Goal: Task Accomplishment & Management: Use online tool/utility

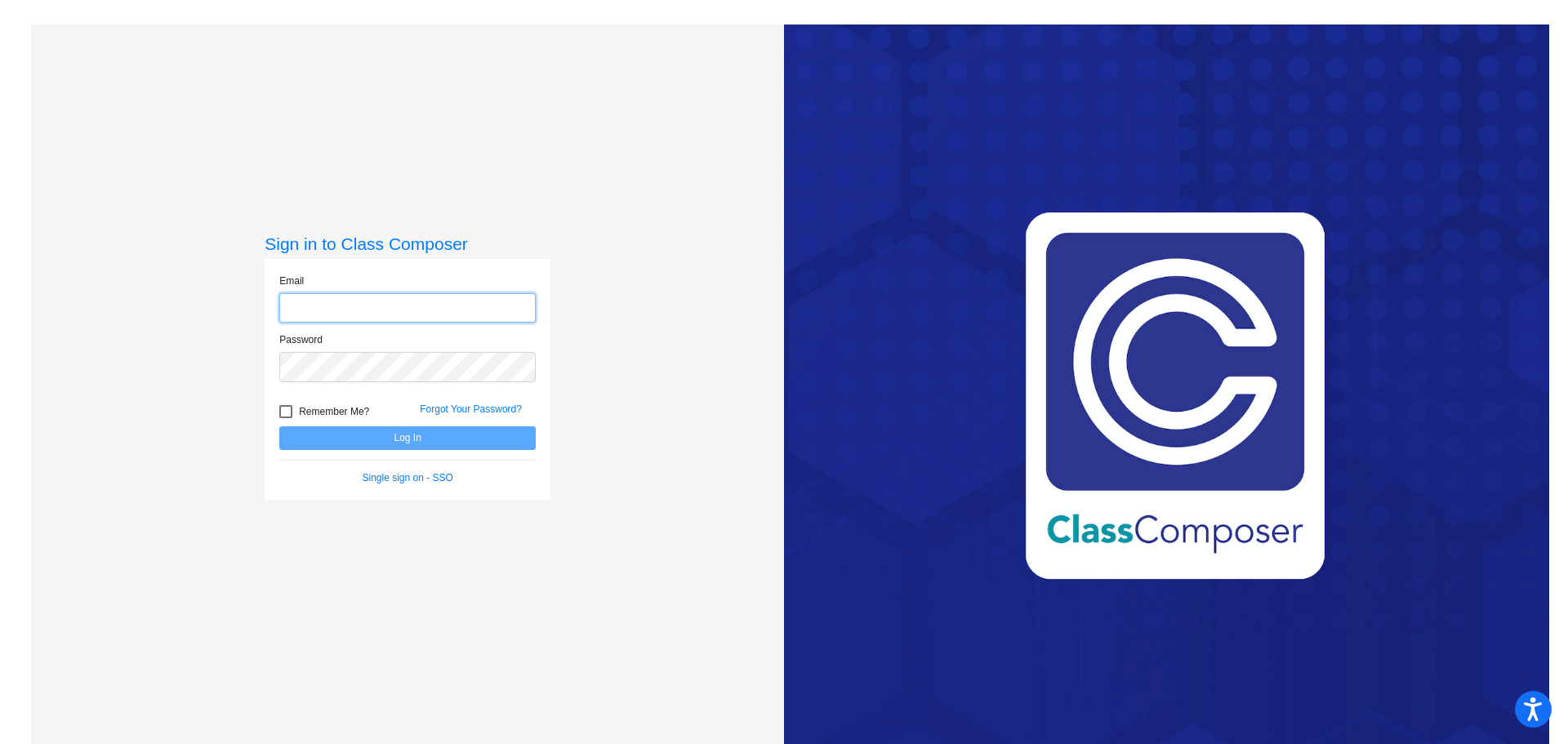
click at [341, 297] on input "email" at bounding box center [407, 308] width 256 height 31
type input "[EMAIL_ADDRESS][DOMAIN_NAME]"
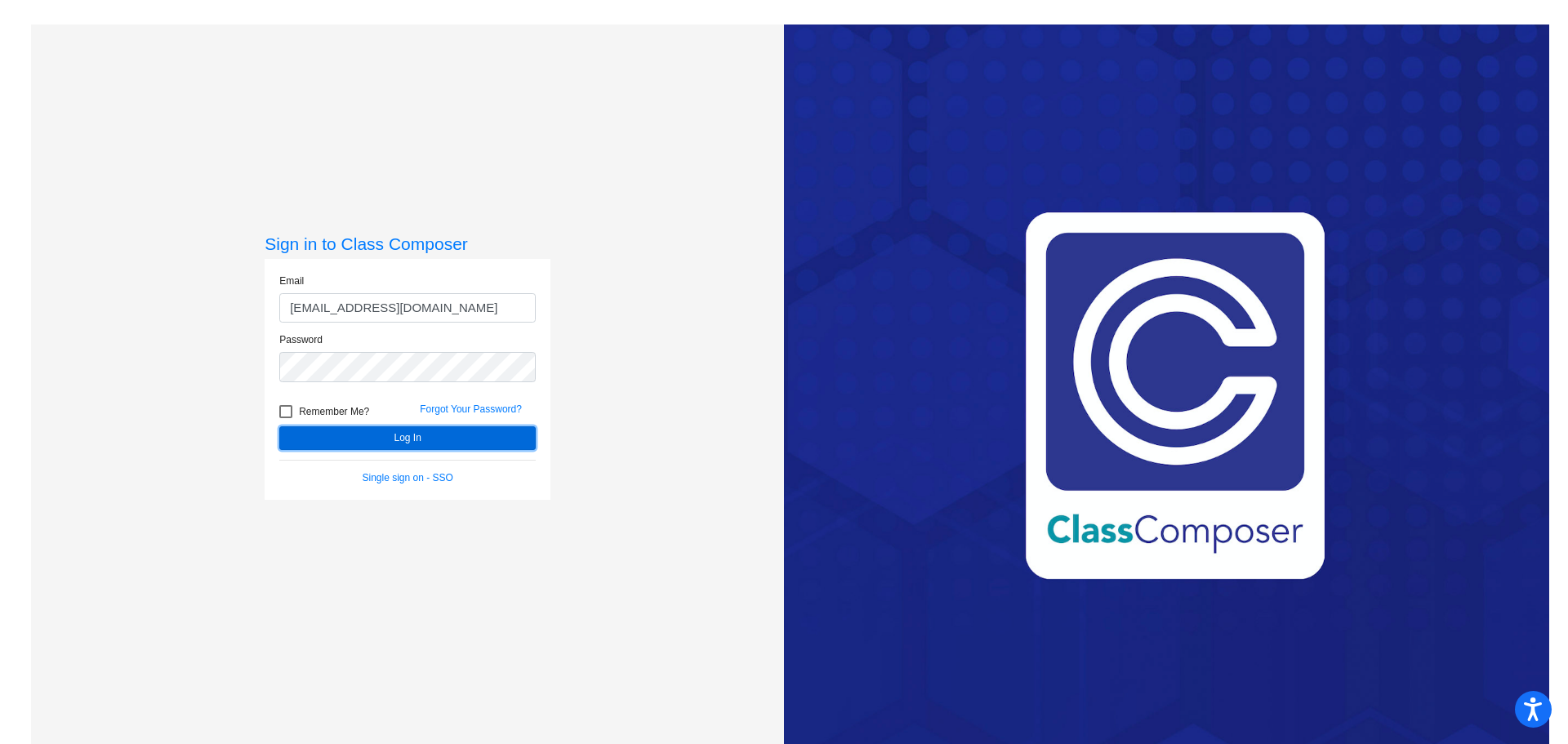
click at [377, 431] on button "Log In" at bounding box center [407, 438] width 256 height 24
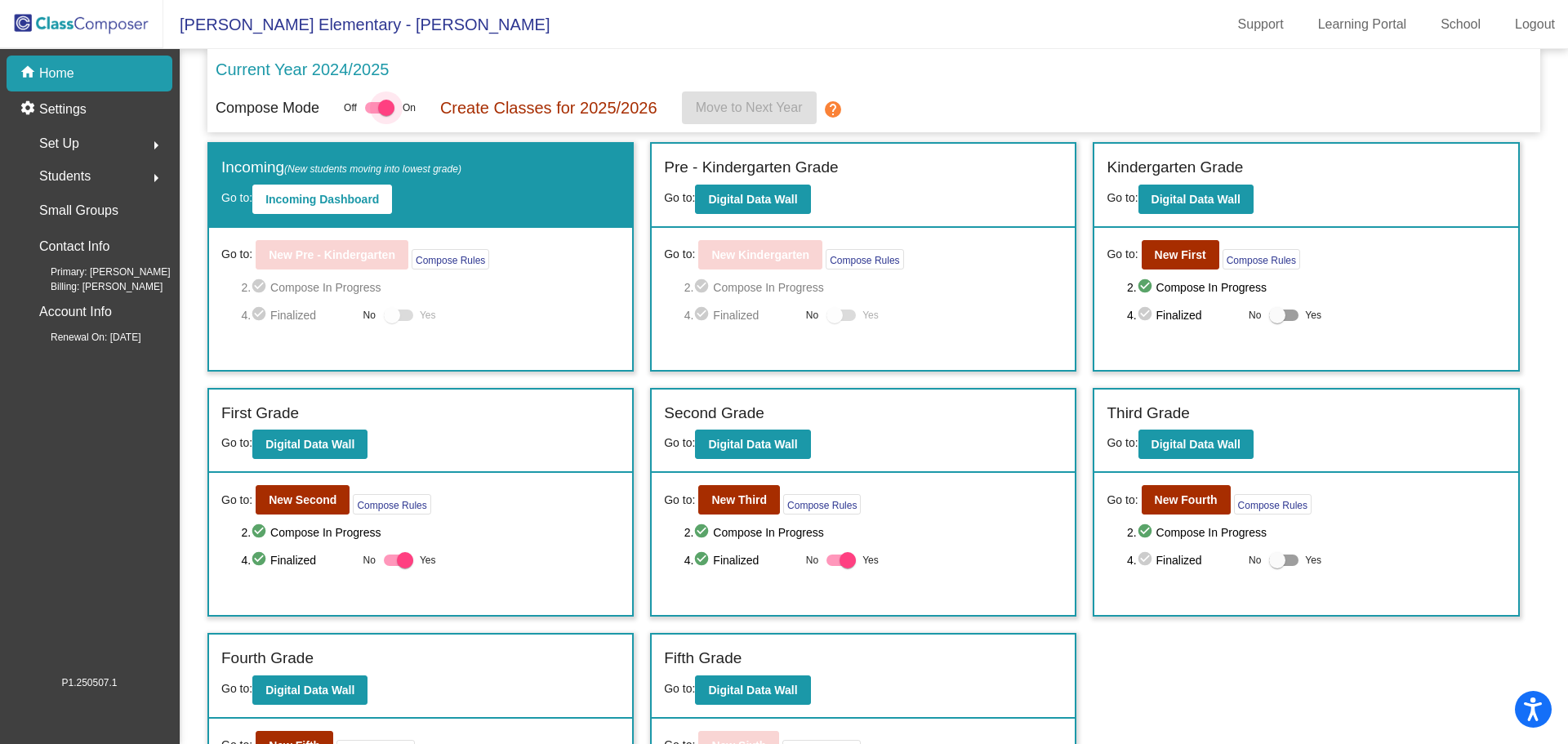
click at [374, 109] on div at bounding box center [379, 108] width 30 height 11
click at [373, 113] on input "checkbox" at bounding box center [372, 113] width 1 height 1
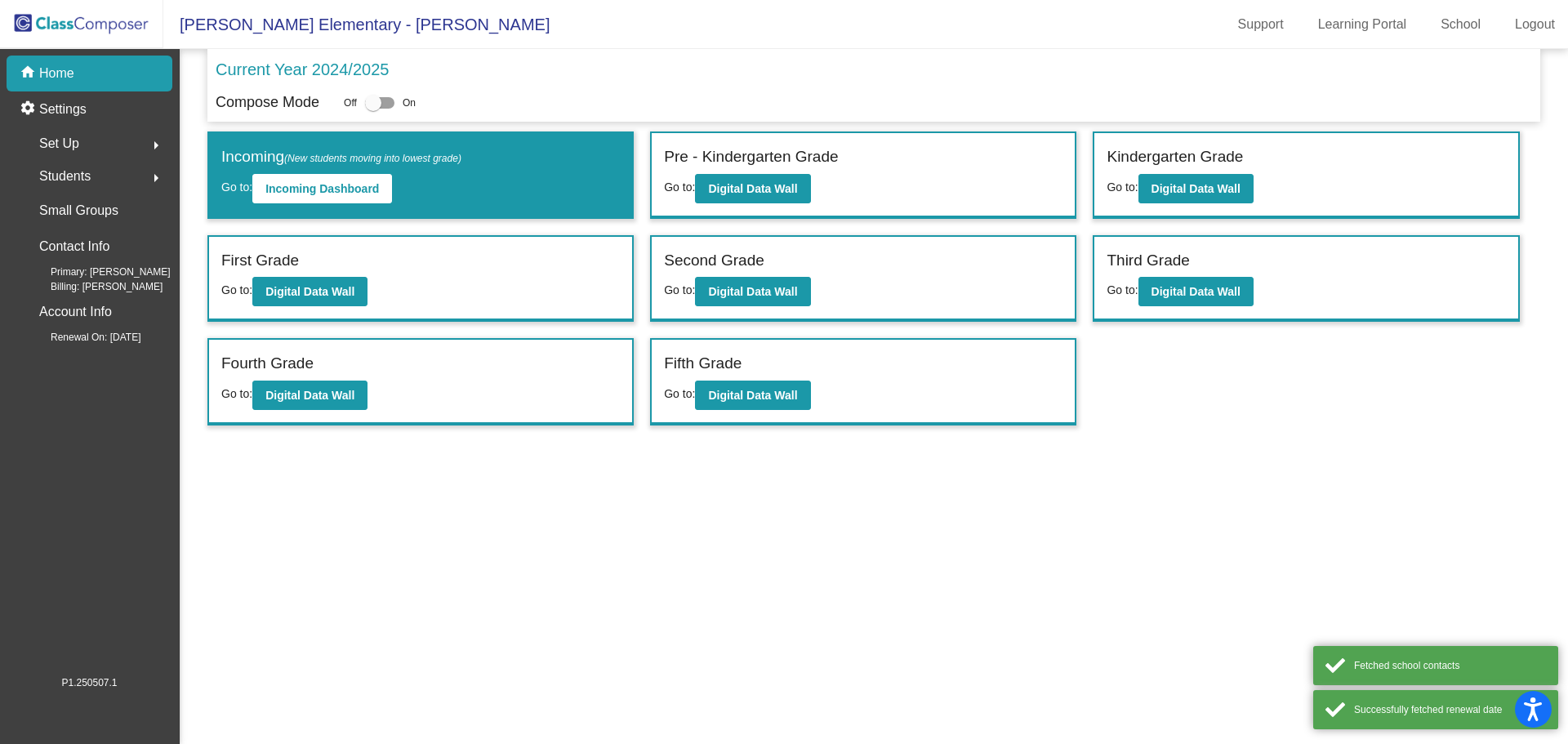
click at [383, 102] on div at bounding box center [379, 103] width 30 height 11
click at [373, 109] on input "checkbox" at bounding box center [372, 109] width 1 height 1
checkbox input "true"
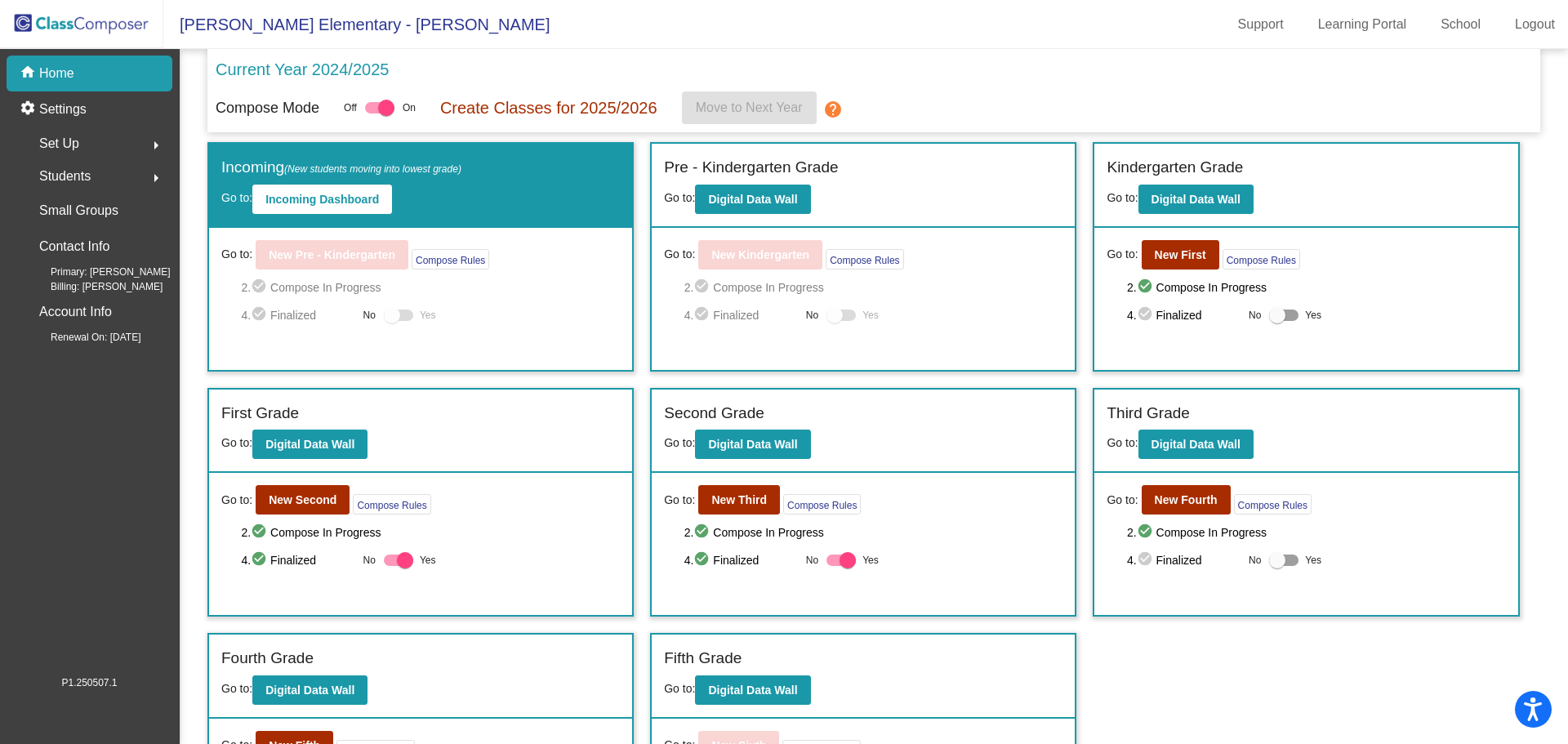
scroll to position [119, 0]
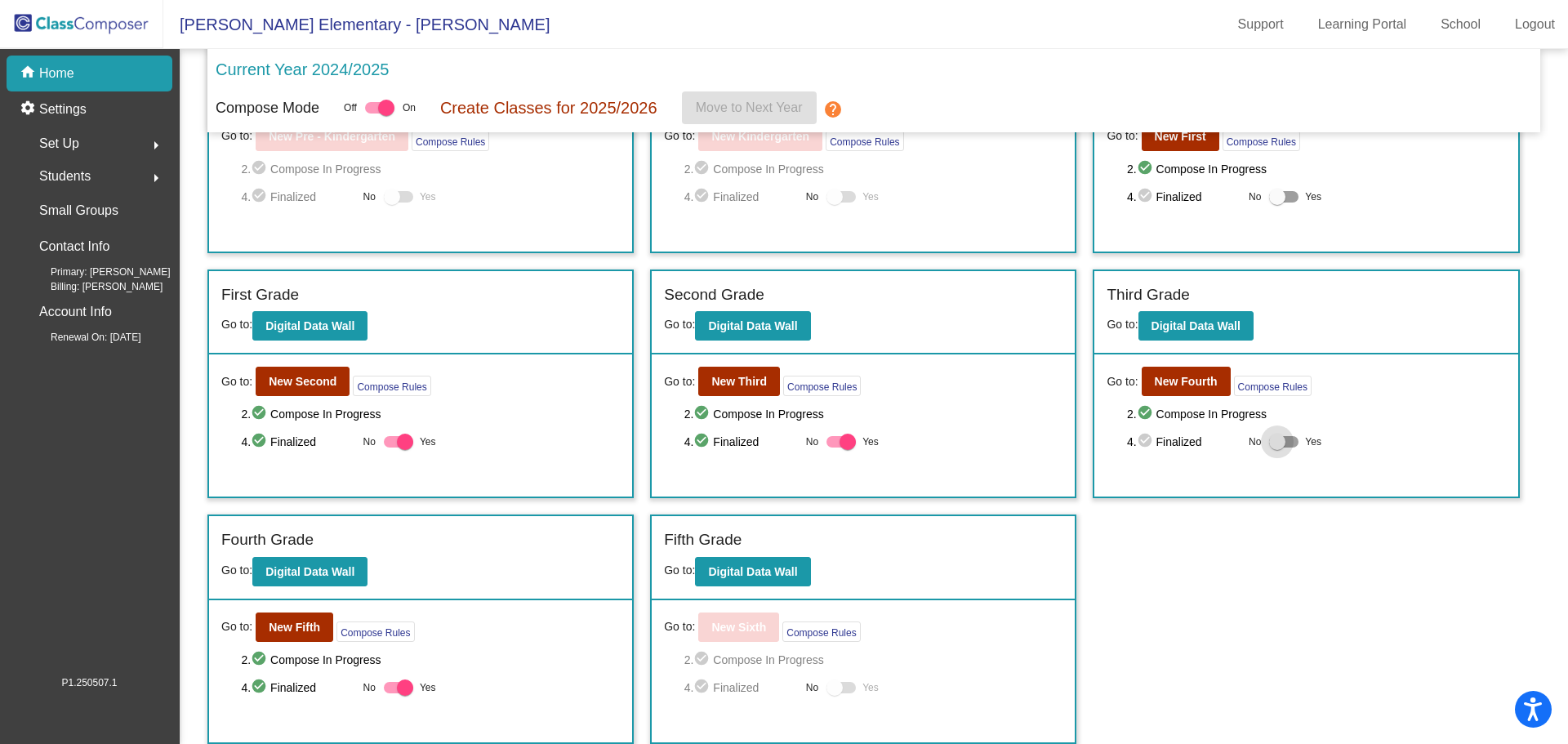
click at [1288, 441] on div at bounding box center [1283, 442] width 30 height 11
click at [1277, 447] on input "Yes" at bounding box center [1276, 447] width 1 height 1
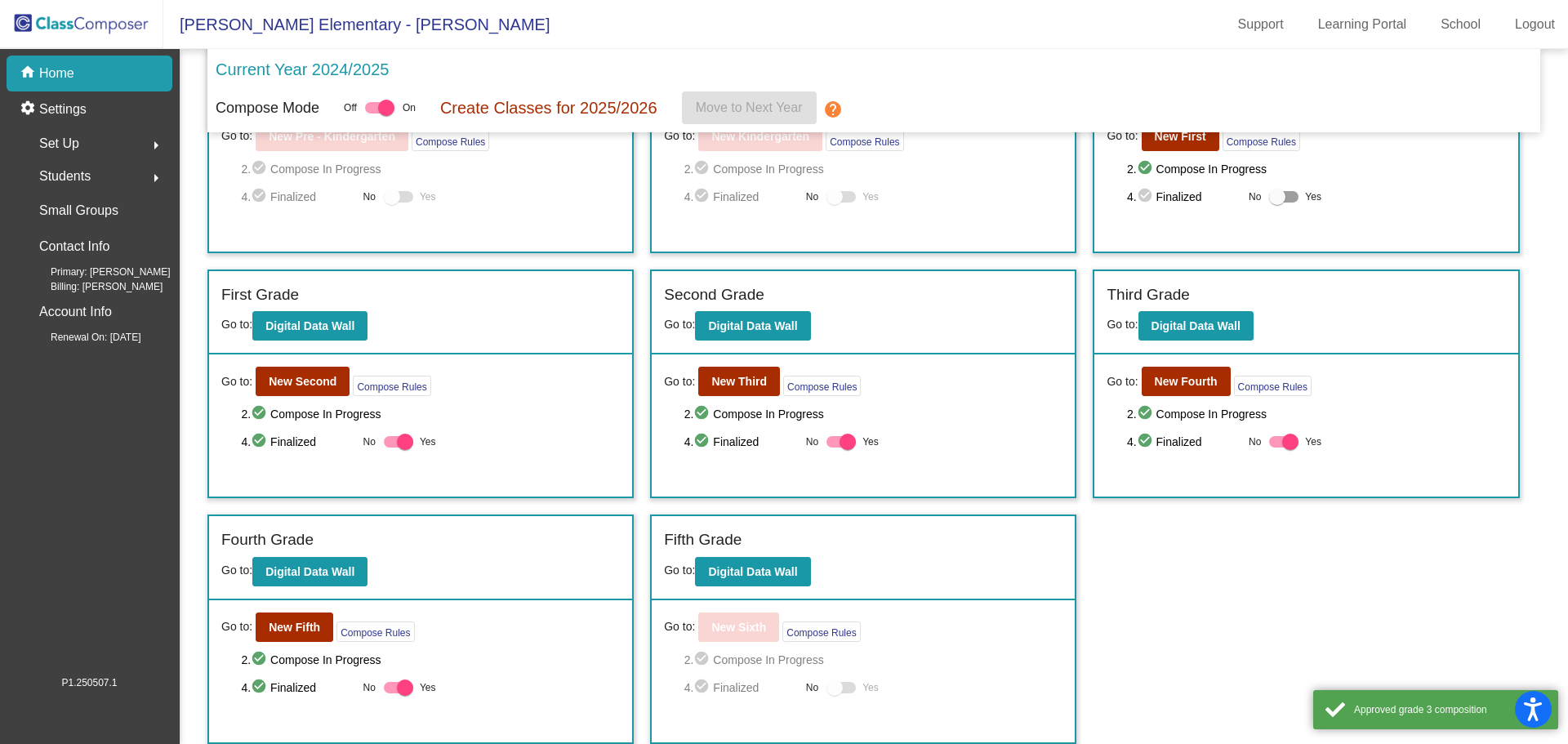
click at [1261, 441] on div "4. check_circle Finalized No Yes" at bounding box center [1316, 441] width 379 height 19
click at [1269, 439] on div at bounding box center [1283, 442] width 30 height 11
click at [1276, 447] on input "Yes" at bounding box center [1276, 447] width 1 height 1
checkbox input "false"
click at [1163, 378] on b "New Fourth" at bounding box center [1186, 381] width 63 height 13
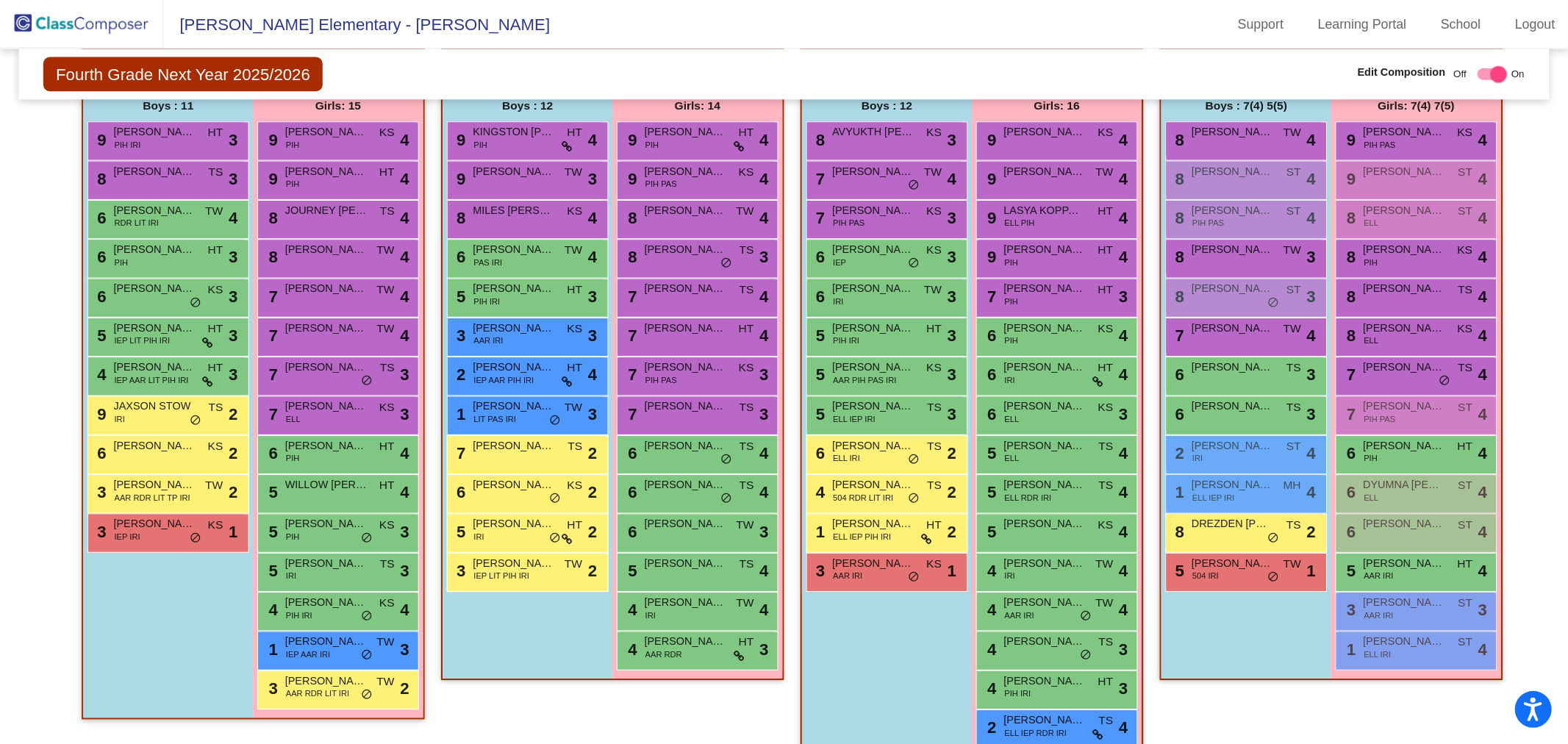
scroll to position [317, 0]
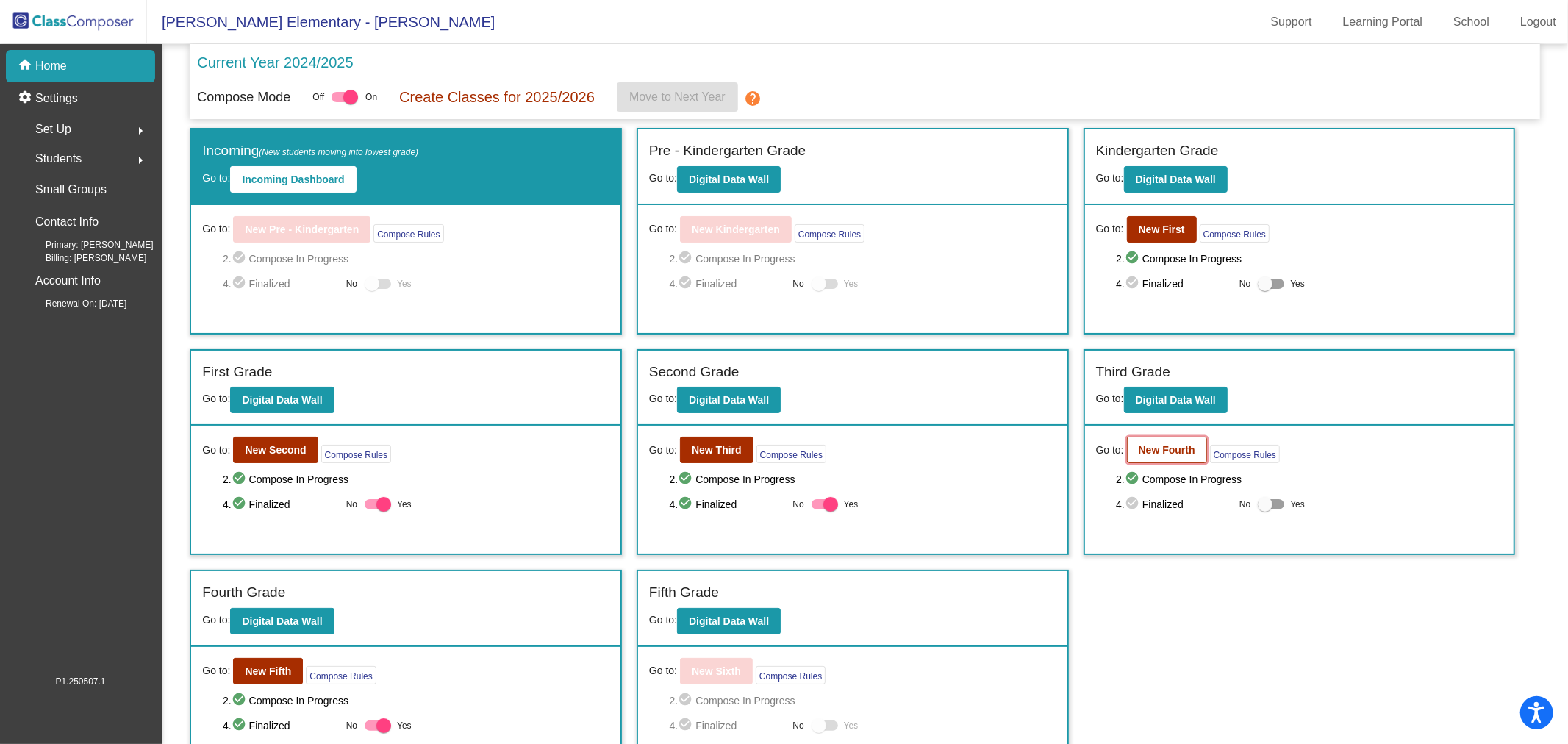
click at [1154, 449] on b "New Fourth" at bounding box center [1167, 449] width 57 height 12
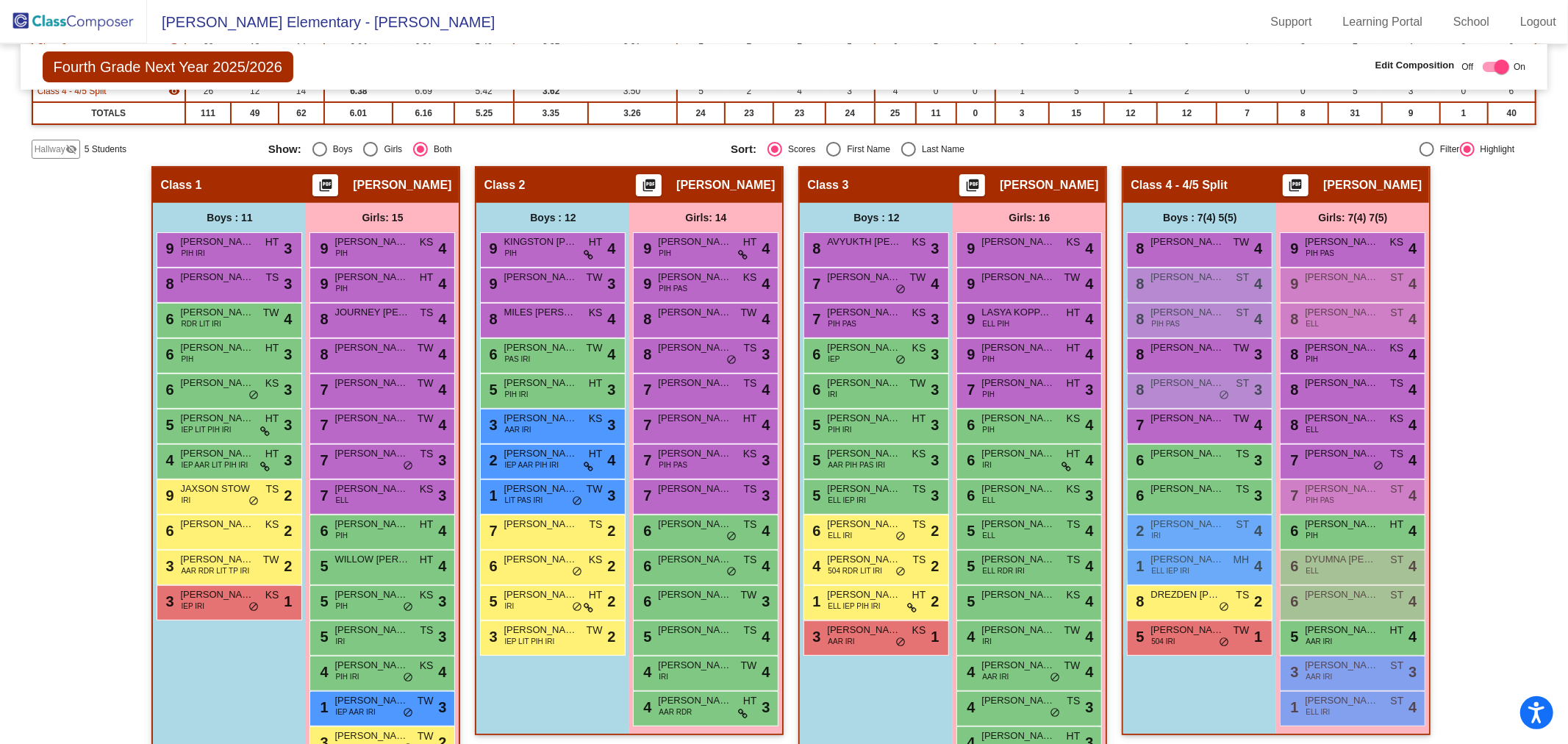
scroll to position [317, 0]
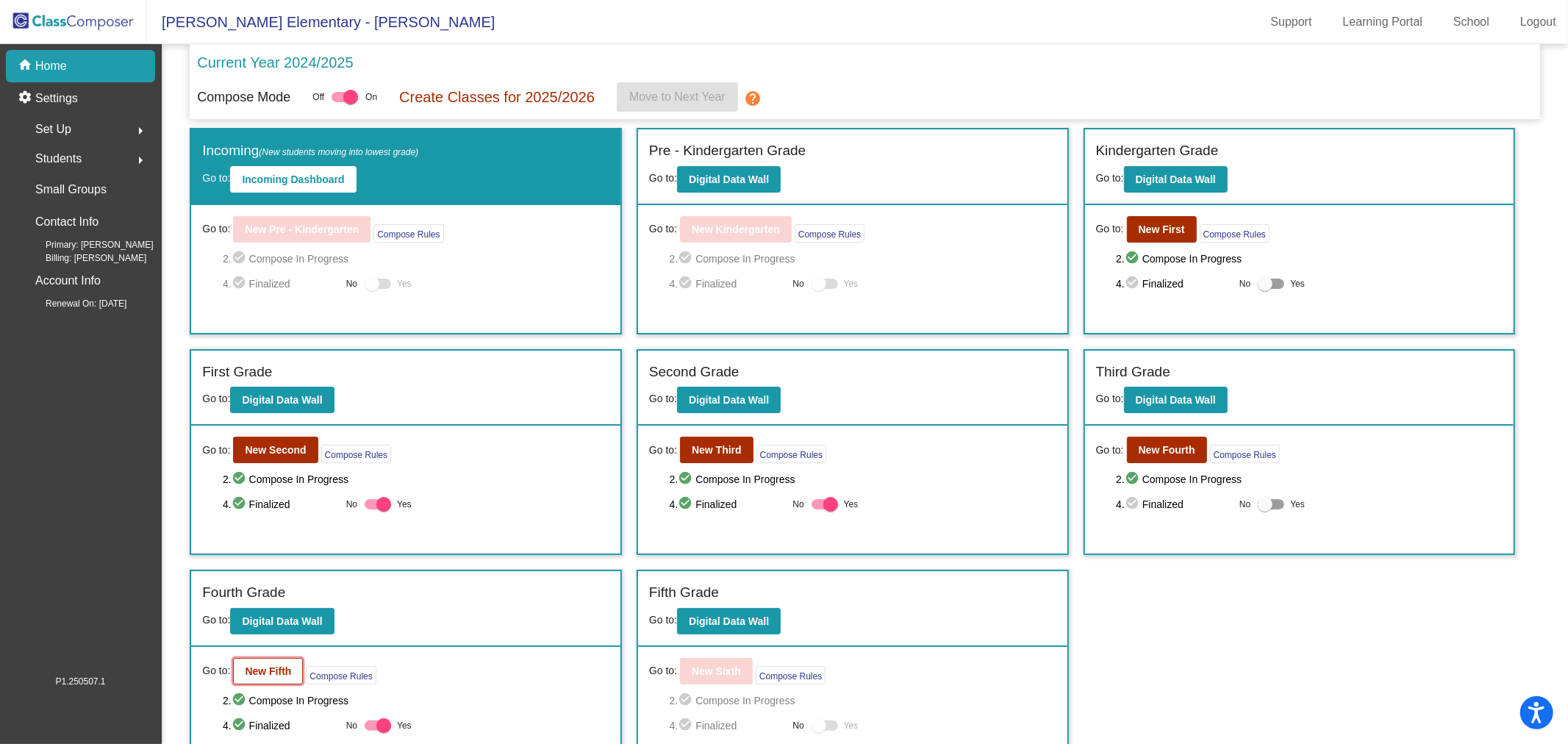
click at [260, 665] on b "New Fifth" at bounding box center [267, 671] width 46 height 12
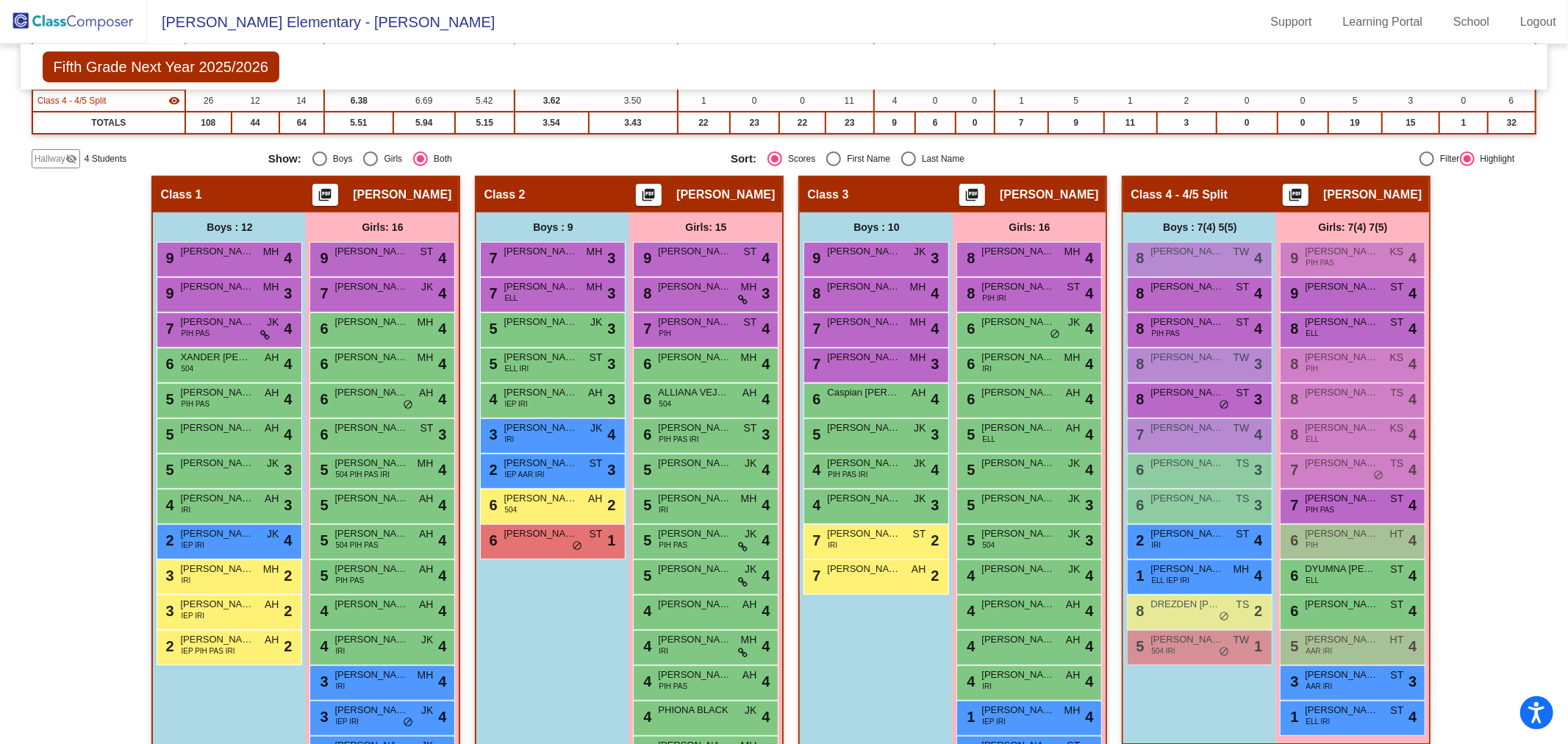
scroll to position [352, 0]
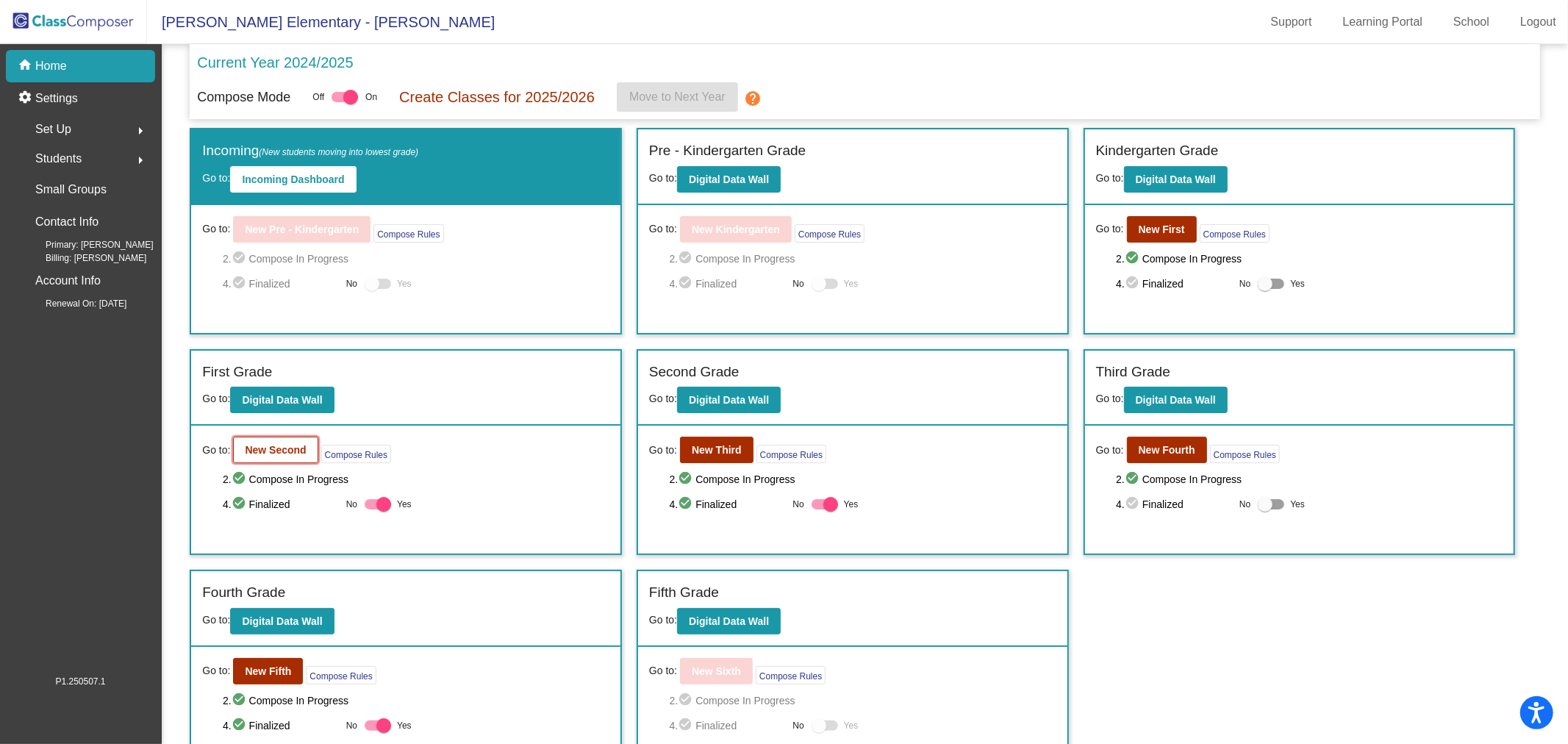
click at [280, 446] on b "New Second" at bounding box center [275, 449] width 61 height 12
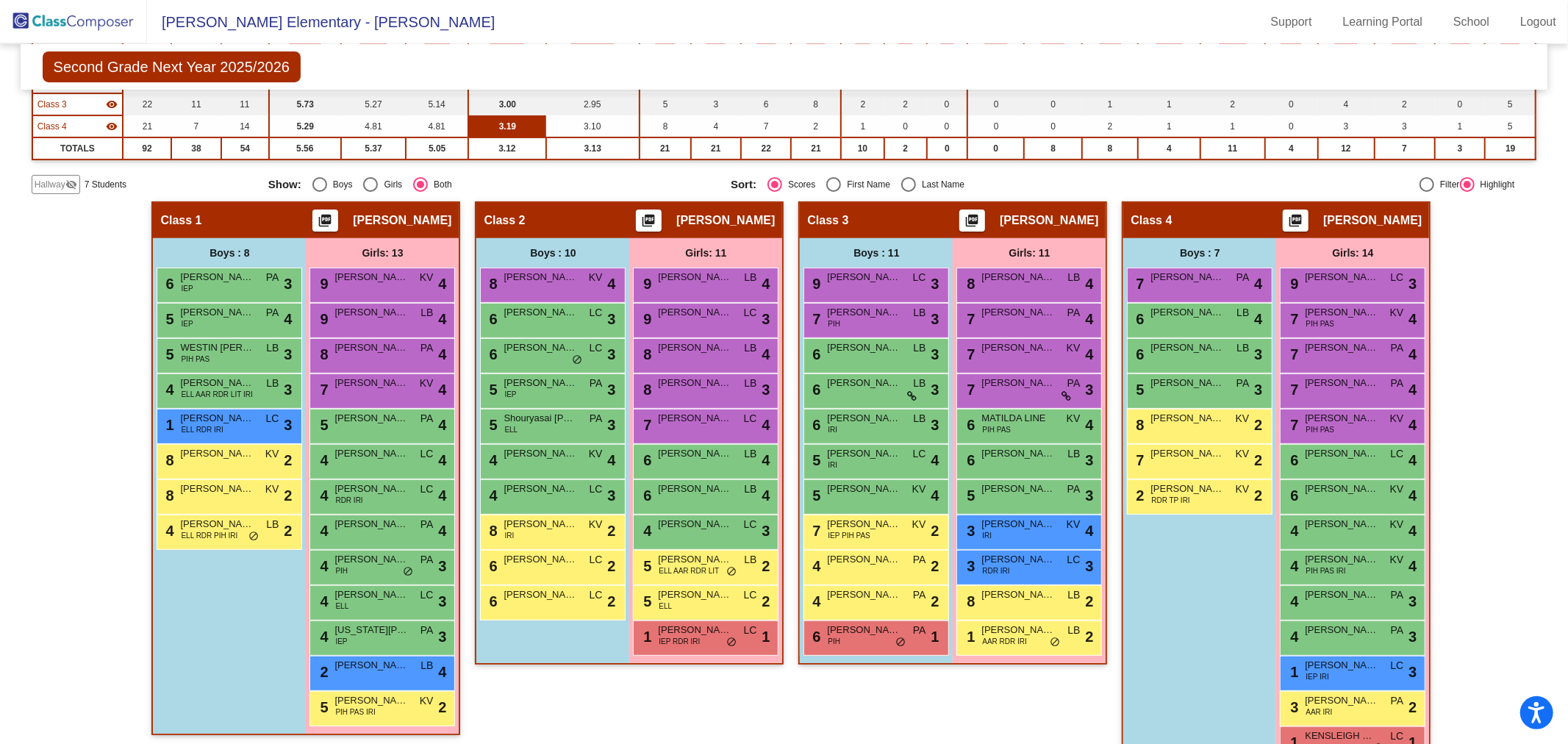
scroll to position [282, 0]
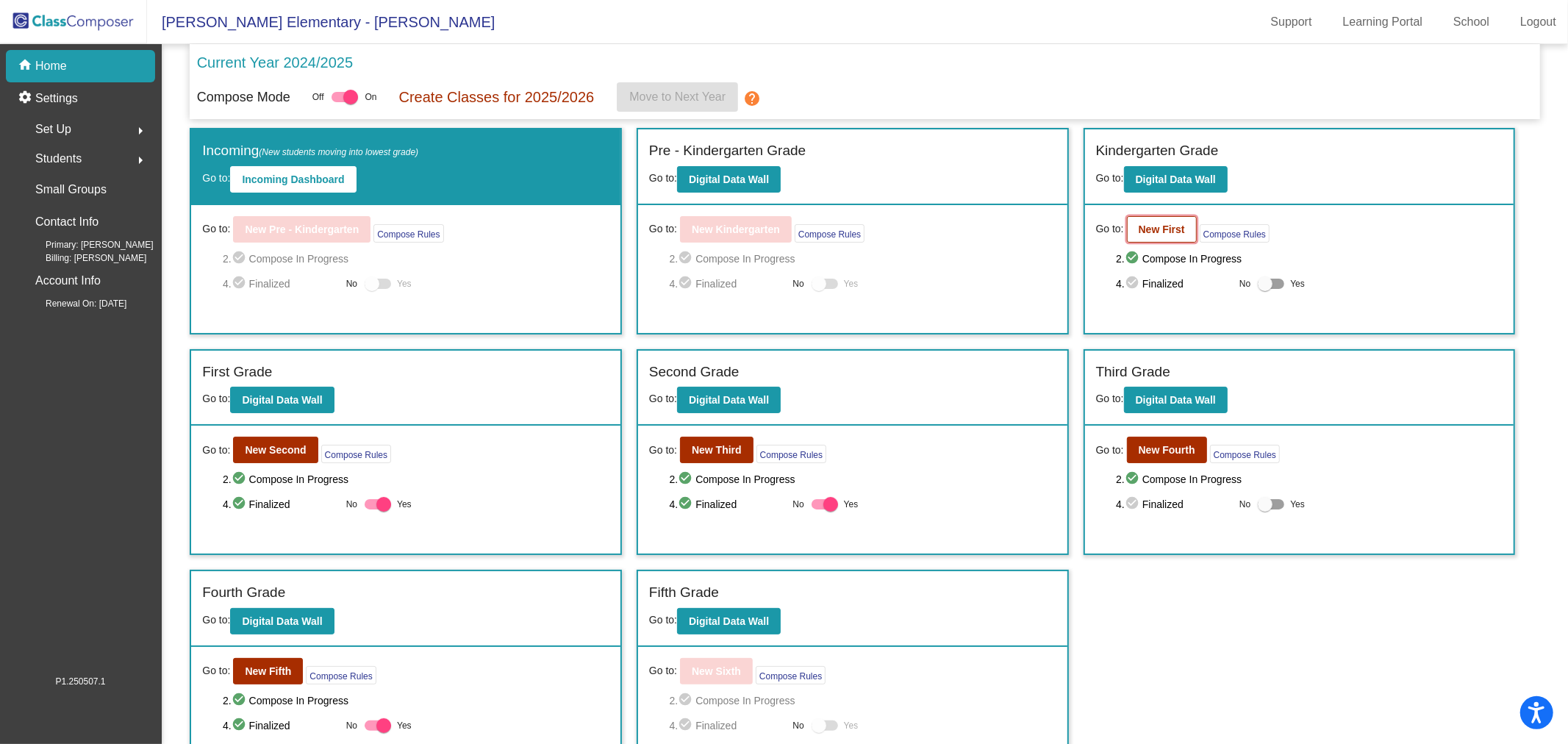
click at [1141, 238] on button "New First" at bounding box center [1162, 230] width 70 height 27
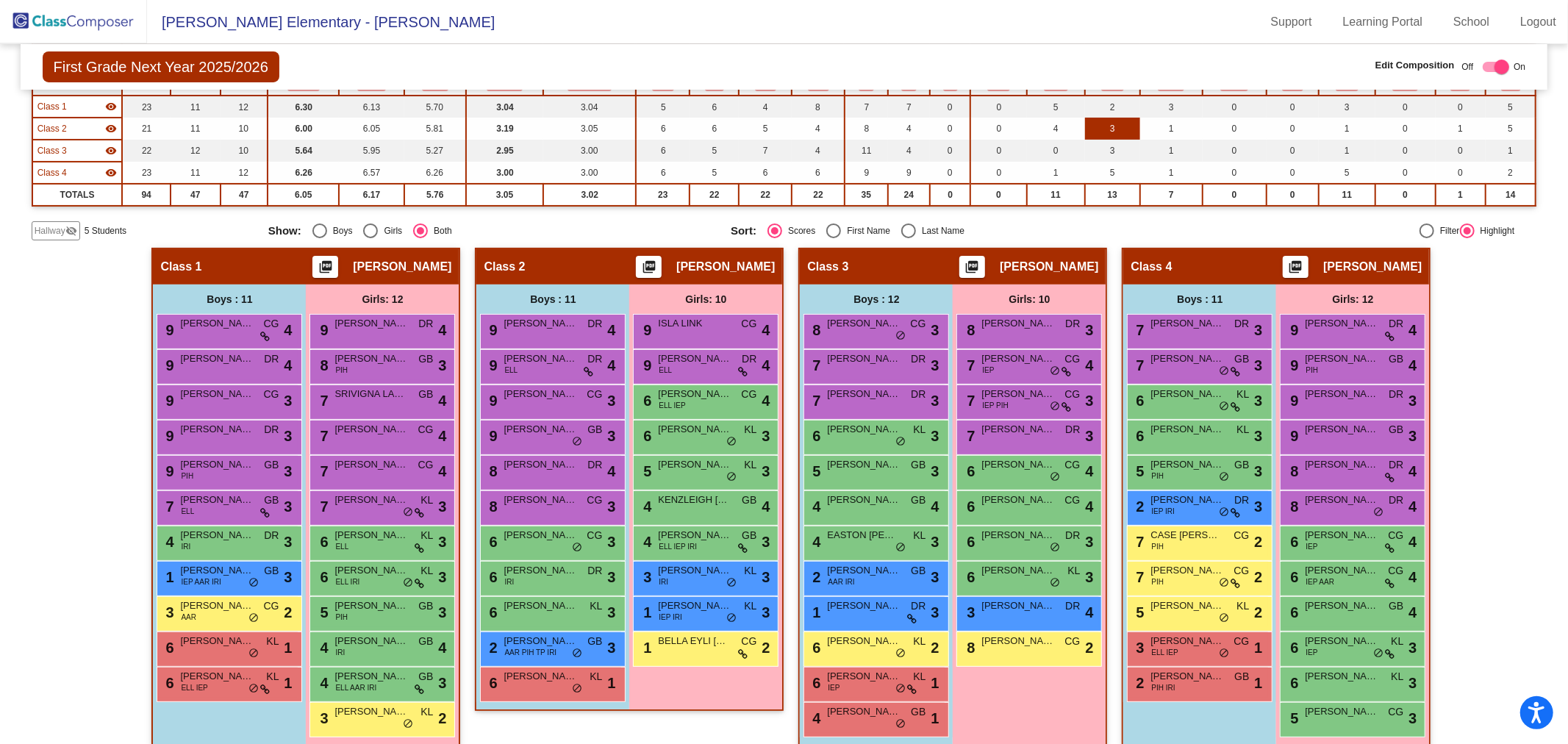
scroll to position [176, 0]
